Goal: Information Seeking & Learning: Stay updated

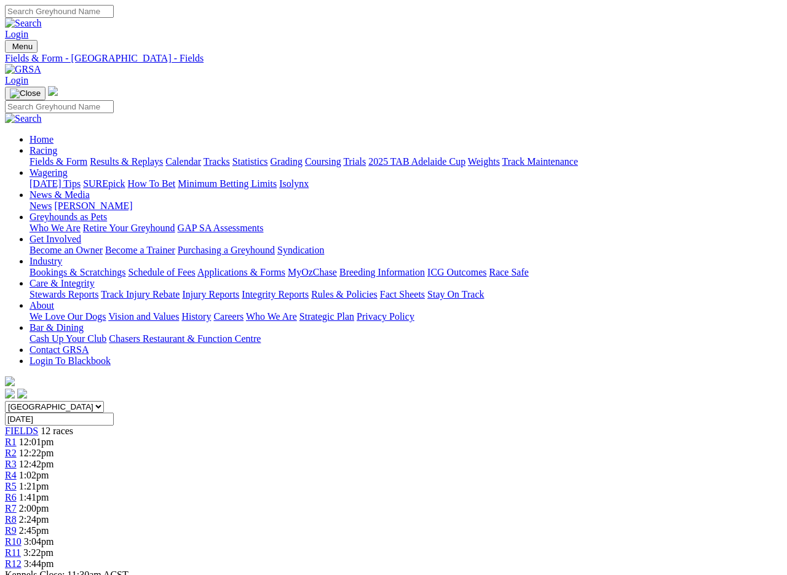
click at [152, 156] on link "Results & Replays" at bounding box center [126, 161] width 73 height 10
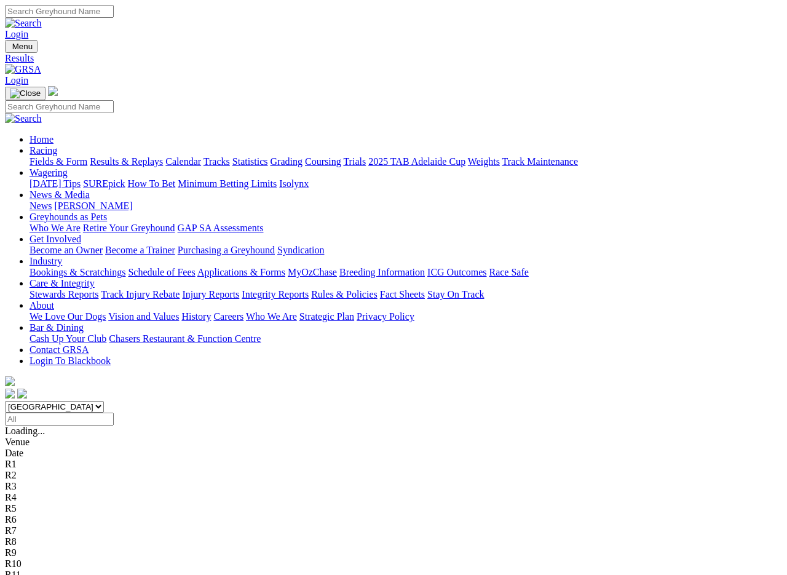
scroll to position [2, 0]
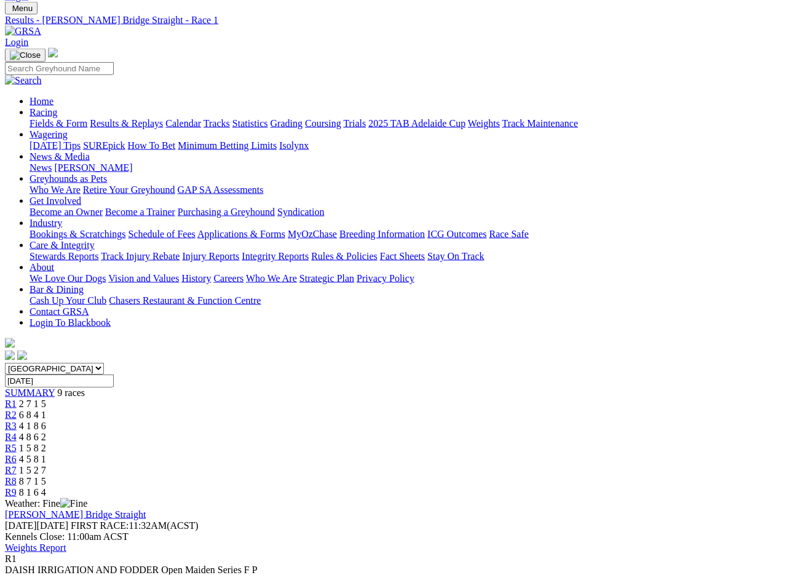
scroll to position [40, 0]
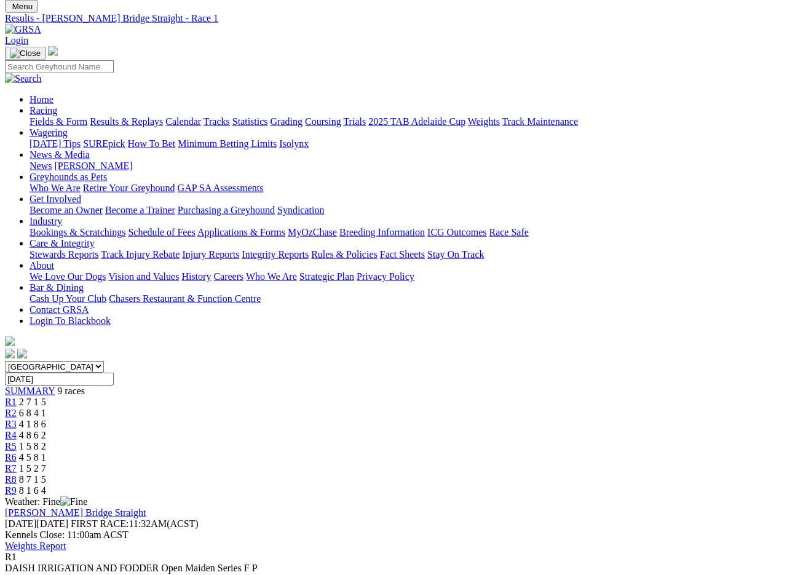
click at [17, 408] on link "R2" at bounding box center [11, 413] width 12 height 10
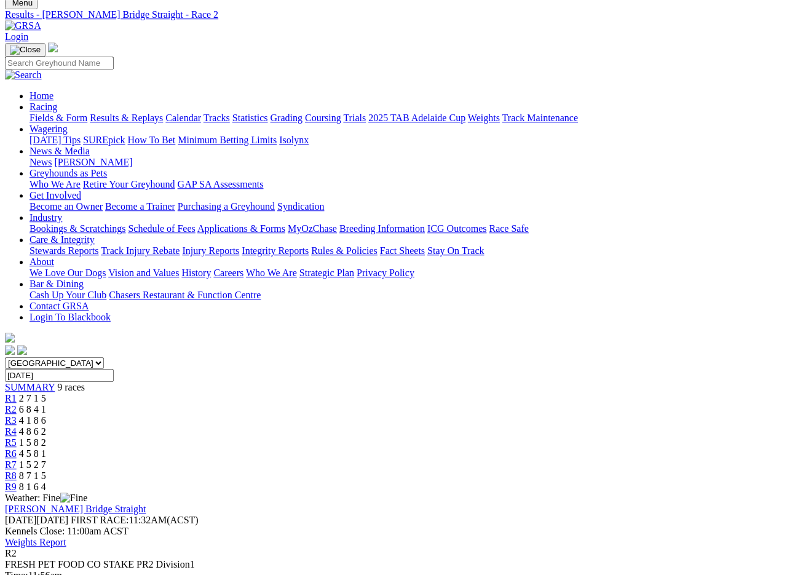
scroll to position [51, 0]
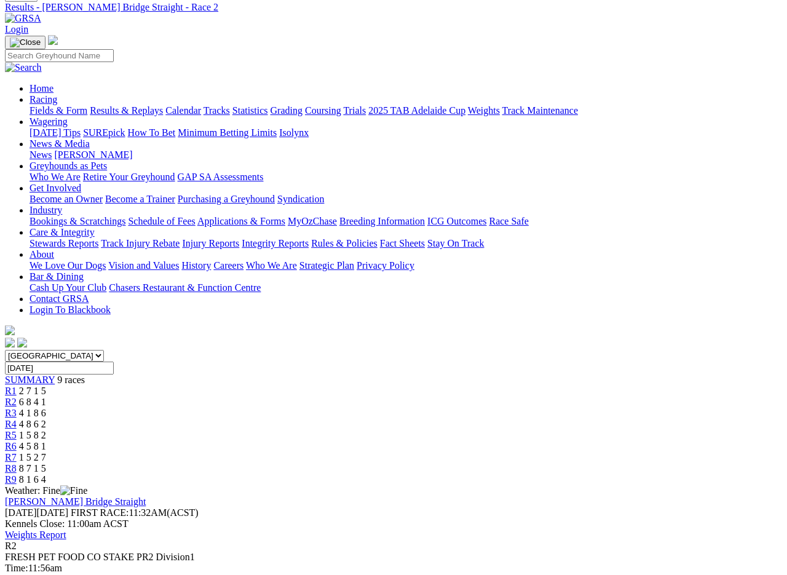
click at [17, 408] on link "R3" at bounding box center [11, 413] width 12 height 10
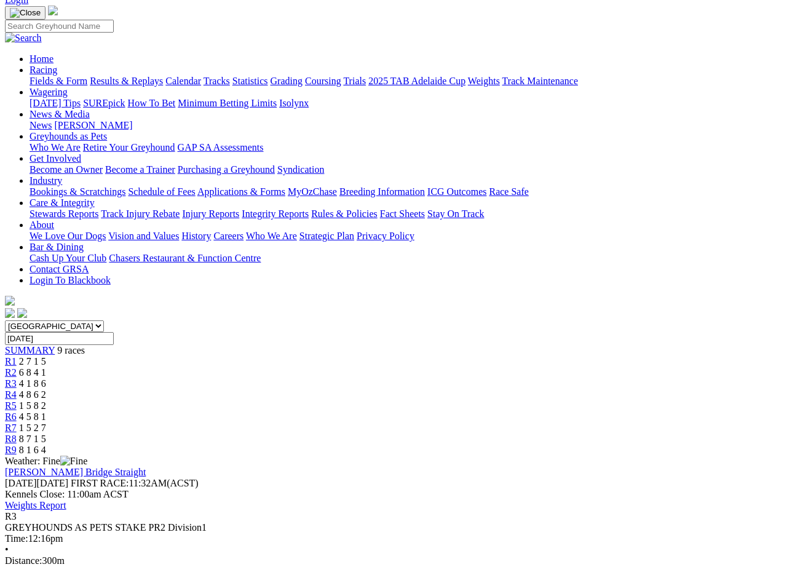
scroll to position [81, 0]
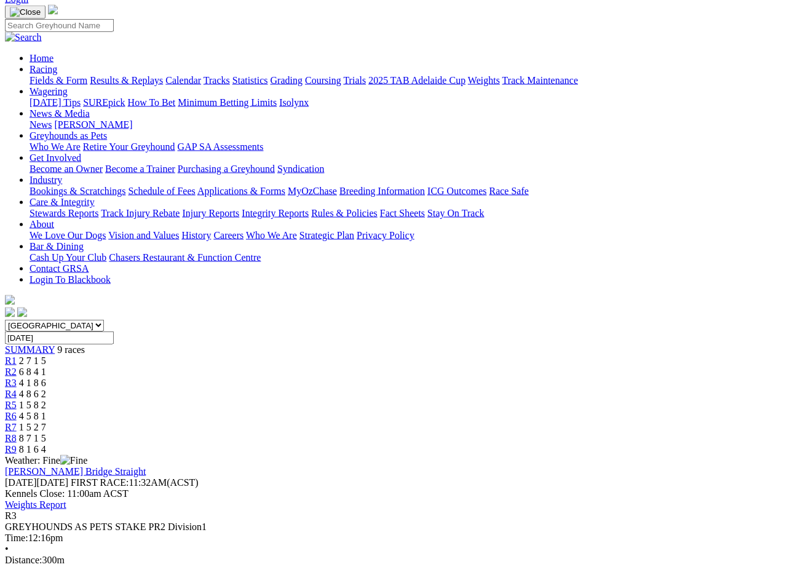
click at [17, 388] on link "R4" at bounding box center [11, 393] width 12 height 10
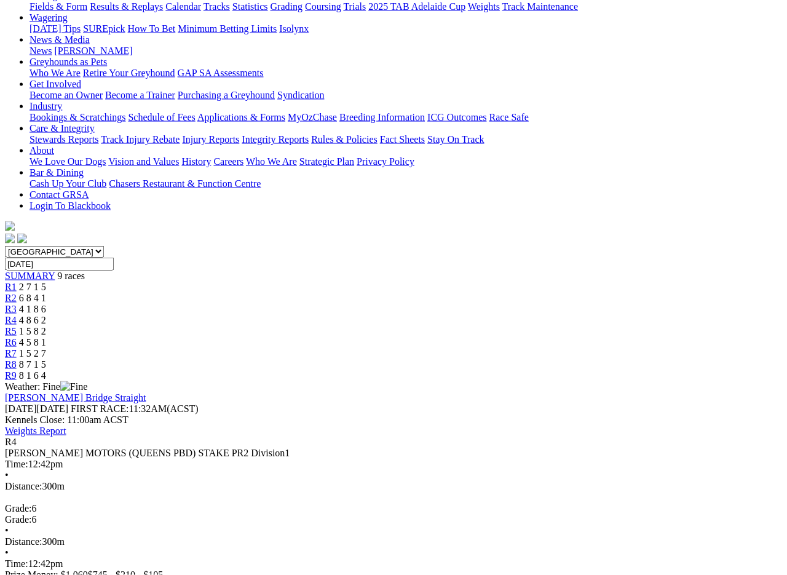
scroll to position [156, 0]
click at [17, 325] on link "R5" at bounding box center [11, 330] width 12 height 10
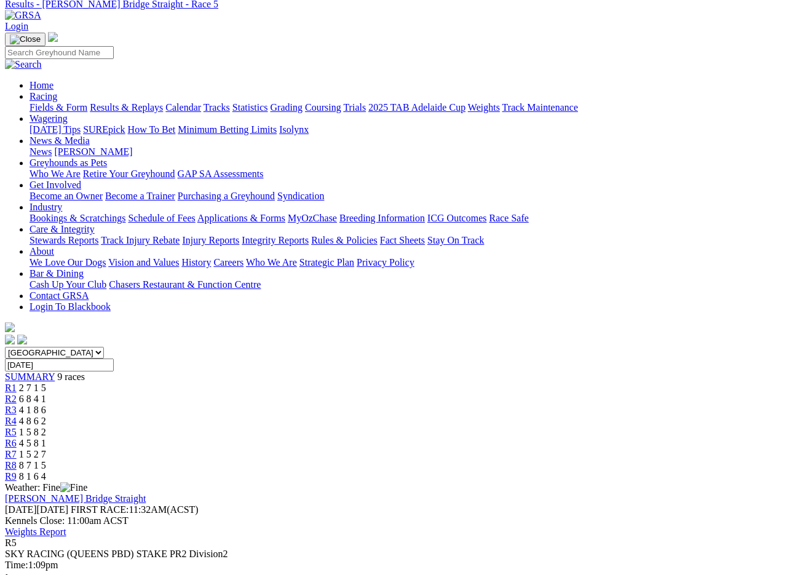
scroll to position [59, 0]
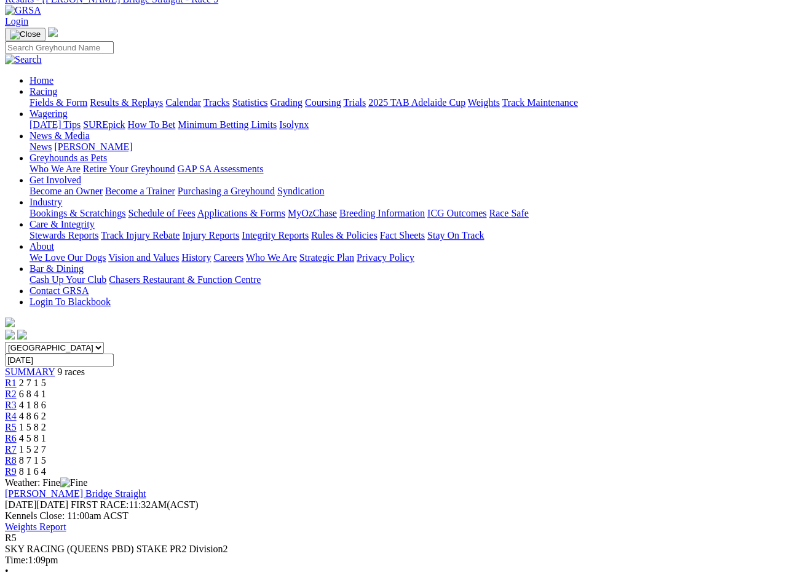
click at [17, 433] on span "R6" at bounding box center [11, 438] width 12 height 10
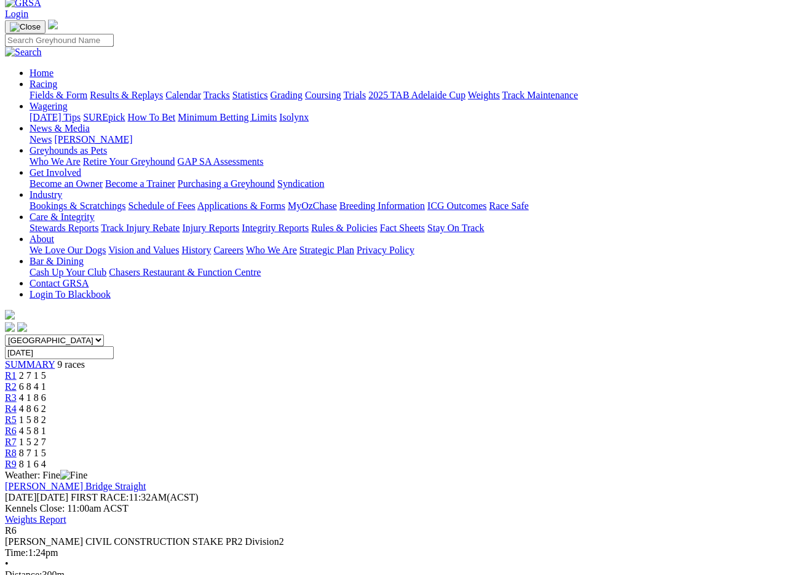
scroll to position [67, 0]
click at [17, 436] on link "R7" at bounding box center [11, 441] width 12 height 10
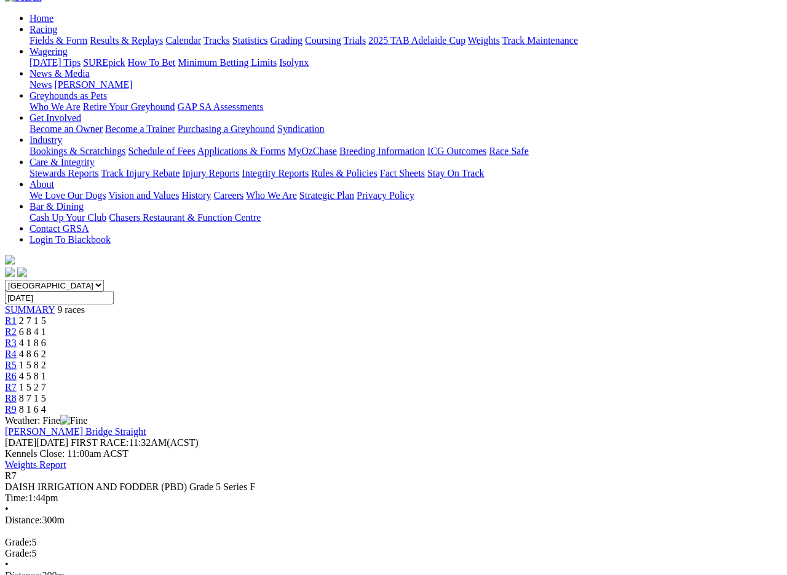
scroll to position [132, 0]
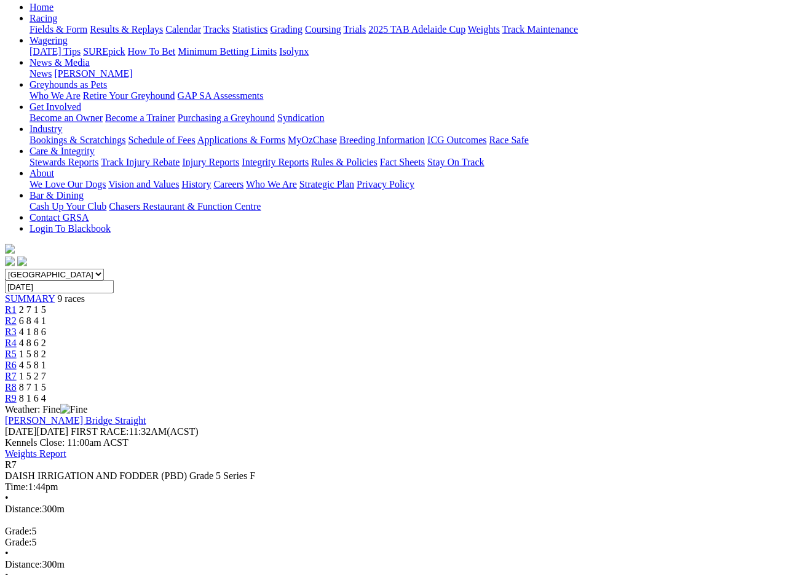
click at [17, 382] on span "R8" at bounding box center [11, 387] width 12 height 10
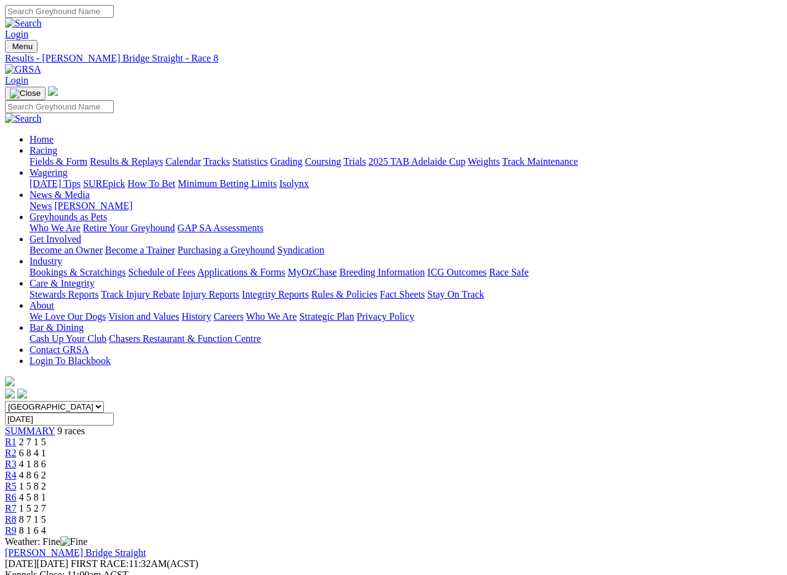
click at [17, 511] on span "R9" at bounding box center [11, 530] width 12 height 10
